Goal: Task Accomplishment & Management: Manage account settings

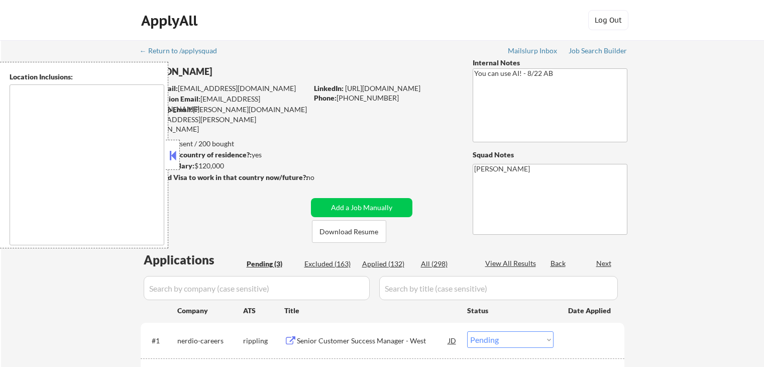
select select ""pending""
type textarea "[GEOGRAPHIC_DATA], [GEOGRAPHIC_DATA] [GEOGRAPHIC_DATA], [GEOGRAPHIC_DATA] [GEOG…"
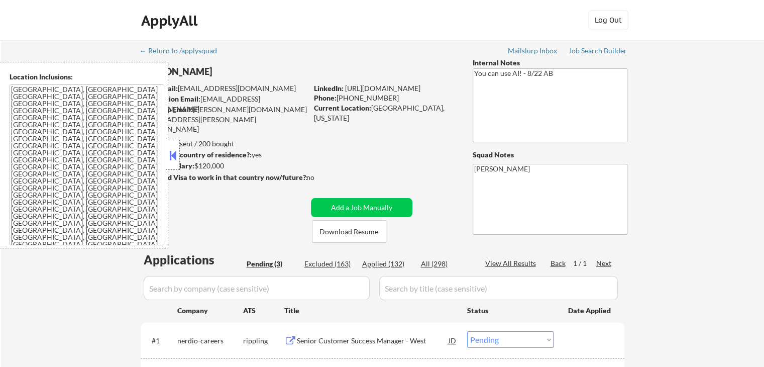
scroll to position [201, 0]
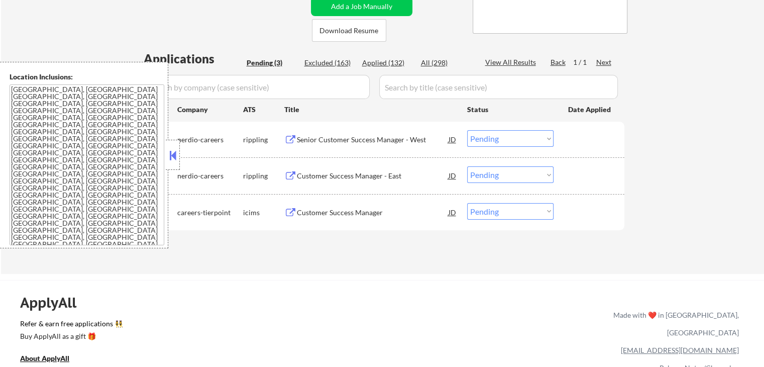
click at [177, 157] on button at bounding box center [172, 155] width 11 height 15
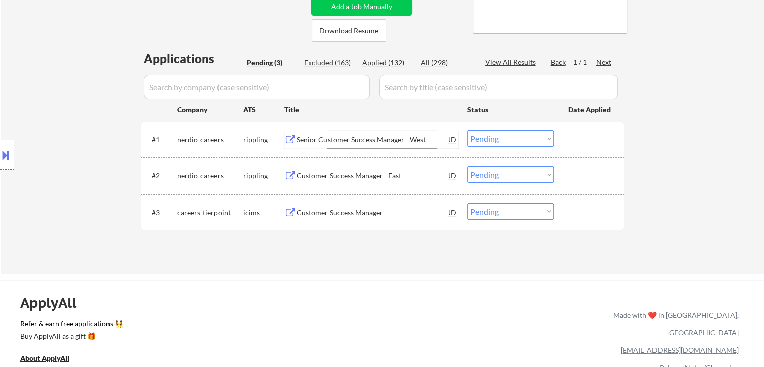
click at [368, 138] on div "Senior Customer Success Manager - West" at bounding box center [373, 140] width 152 height 10
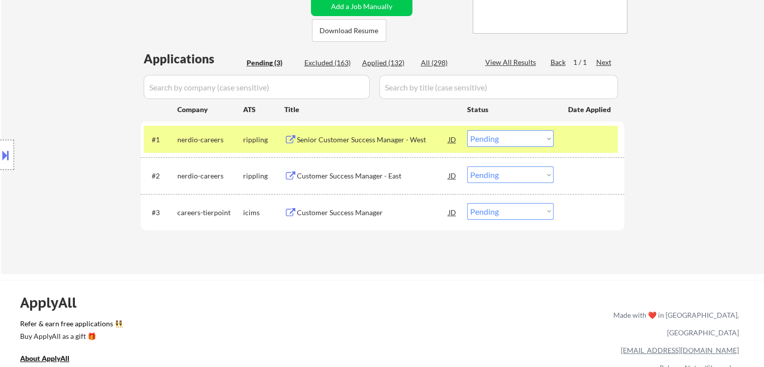
click at [366, 175] on div "Customer Success Manager - East" at bounding box center [373, 176] width 152 height 10
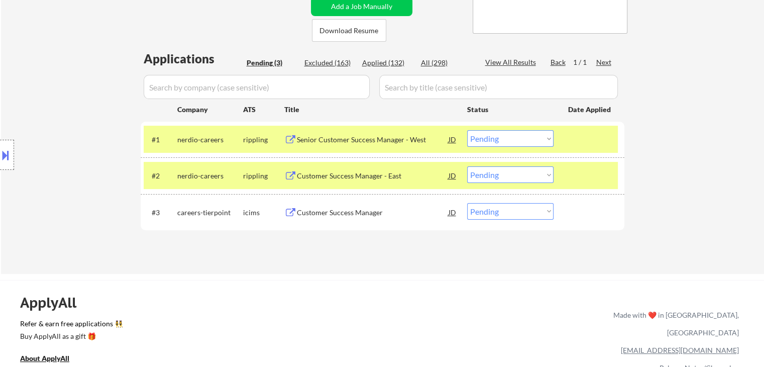
click at [359, 210] on div "Customer Success Manager" at bounding box center [373, 213] width 152 height 10
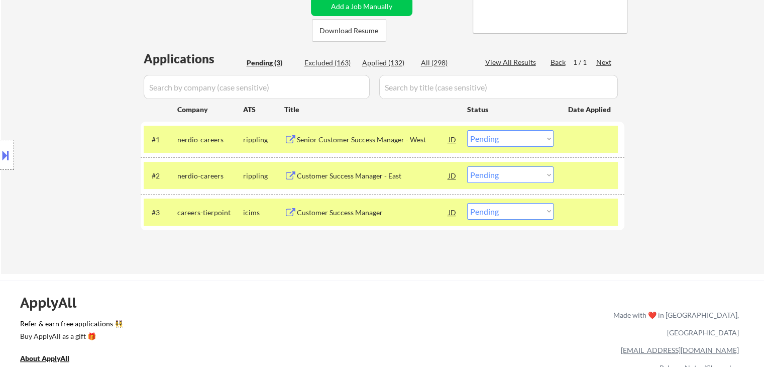
click at [519, 209] on select "Choose an option... Pending Applied Excluded (Questions) Excluded (Expired) Exc…" at bounding box center [510, 211] width 86 height 17
select select ""applied""
click at [467, 203] on select "Choose an option... Pending Applied Excluded (Questions) Excluded (Expired) Exc…" at bounding box center [510, 211] width 86 height 17
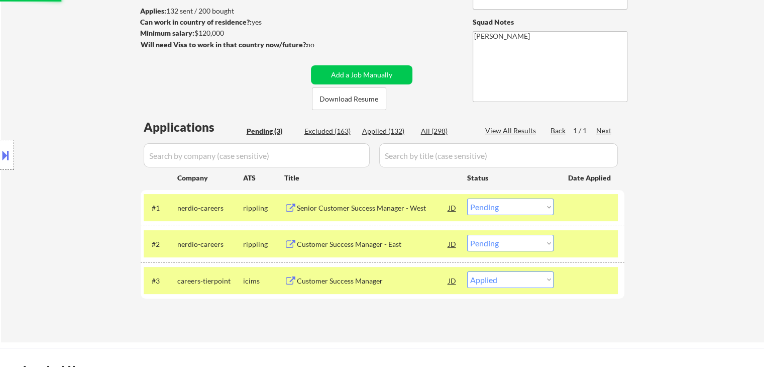
scroll to position [101, 0]
